Goal: Transaction & Acquisition: Book appointment/travel/reservation

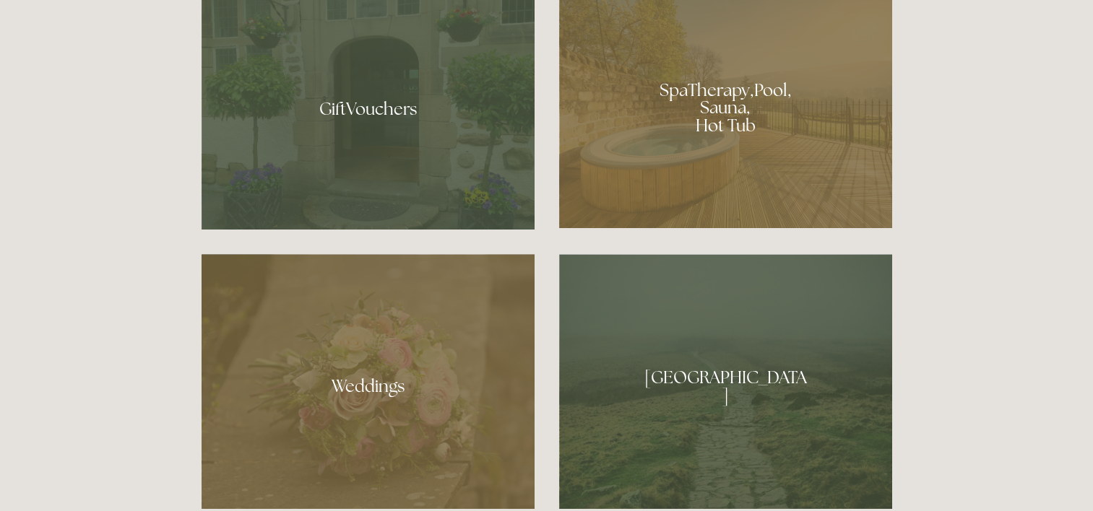
scroll to position [1132, 0]
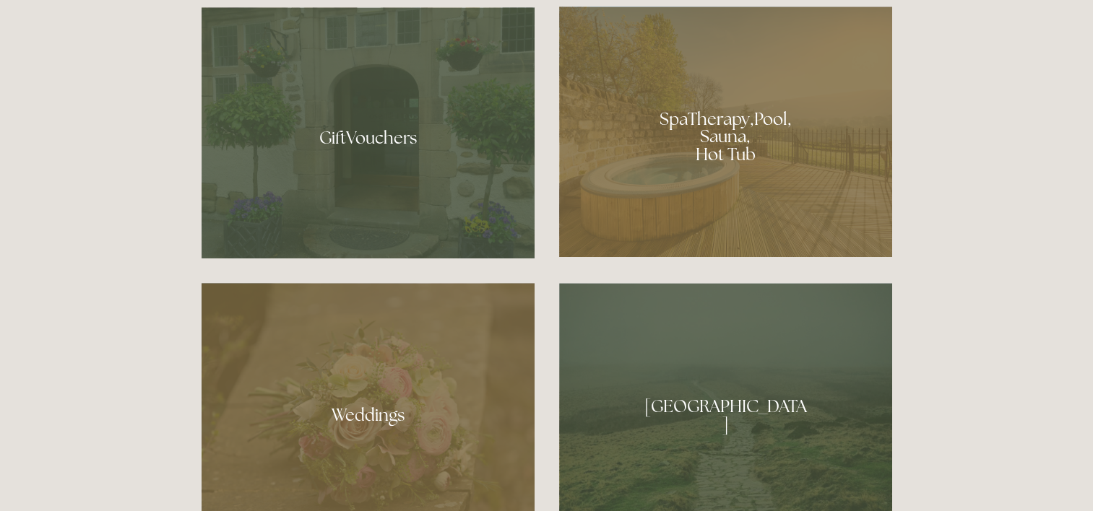
click at [781, 145] on div at bounding box center [725, 132] width 333 height 251
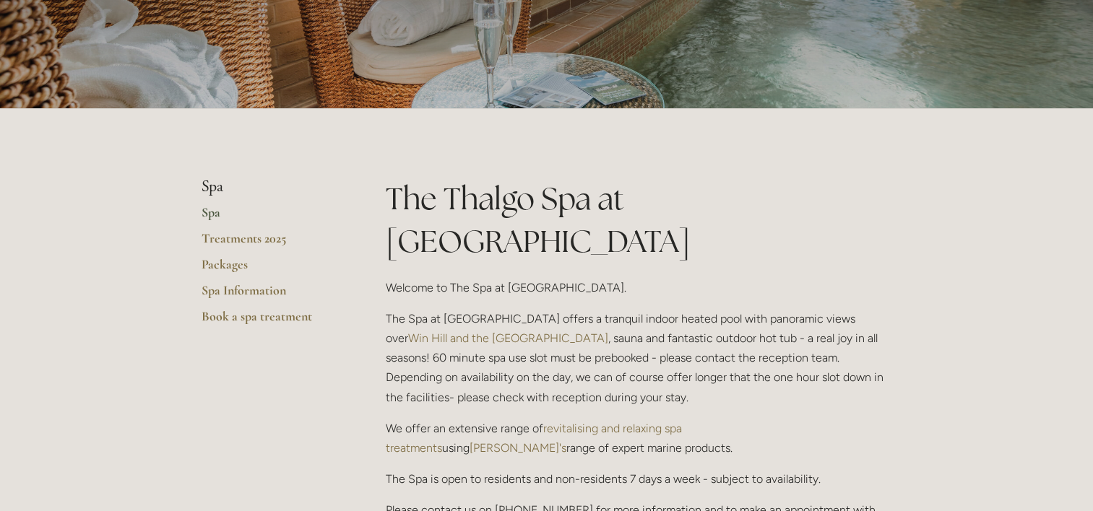
scroll to position [202, 0]
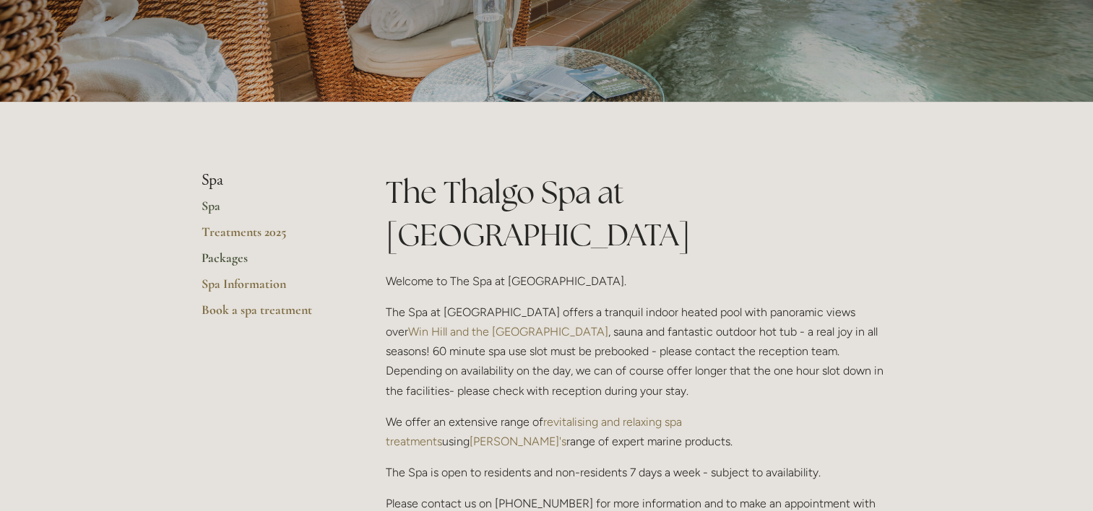
click at [234, 256] on link "Packages" at bounding box center [271, 263] width 138 height 26
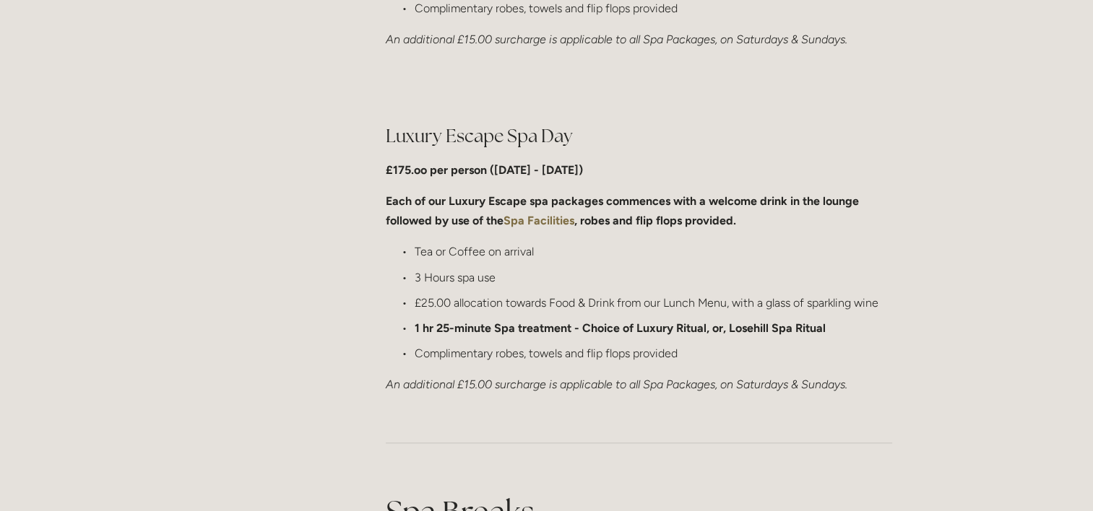
scroll to position [1099, 0]
